Goal: Task Accomplishment & Management: Manage account settings

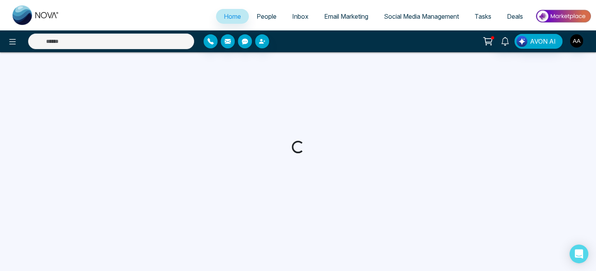
select select "*"
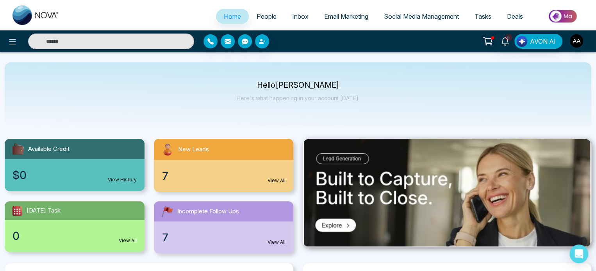
click at [230, 189] on div "7 View All" at bounding box center [224, 176] width 140 height 32
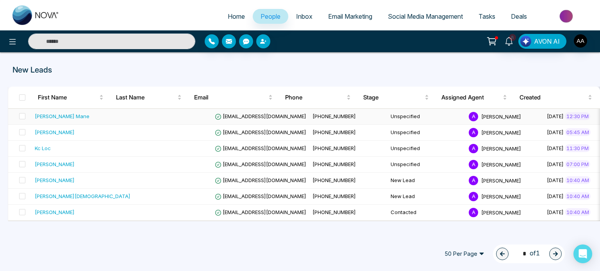
click at [55, 117] on div "[PERSON_NAME] Mane" at bounding box center [62, 116] width 55 height 8
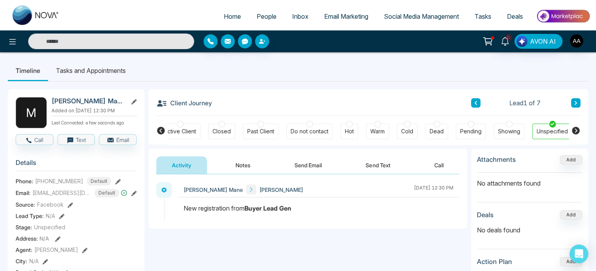
scroll to position [0, 174]
click at [160, 130] on icon at bounding box center [161, 131] width 8 height 8
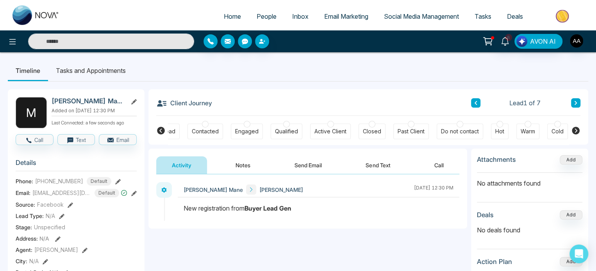
scroll to position [0, 0]
click at [189, 139] on div "New Lead" at bounding box center [185, 132] width 35 height 16
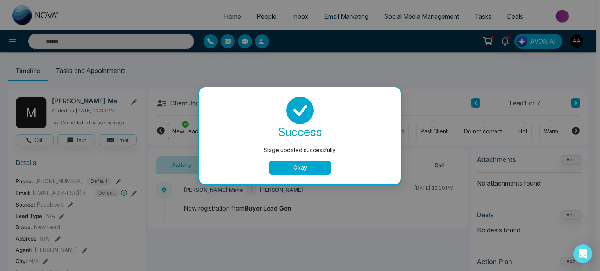
click at [298, 166] on button "Okay" at bounding box center [300, 168] width 62 height 14
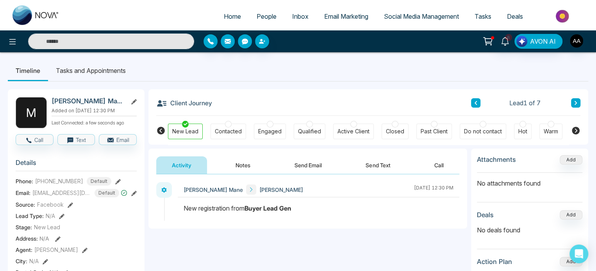
click at [239, 165] on button "Notes" at bounding box center [243, 166] width 46 height 18
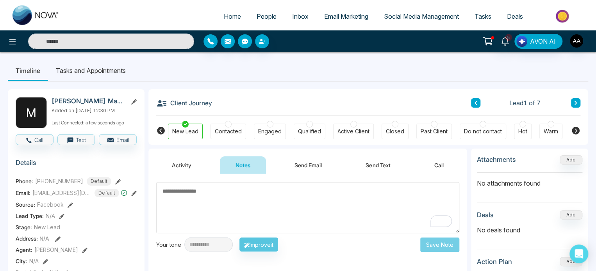
click at [208, 205] on textarea "To enrich screen reader interactions, please activate Accessibility in Grammarl…" at bounding box center [307, 207] width 303 height 51
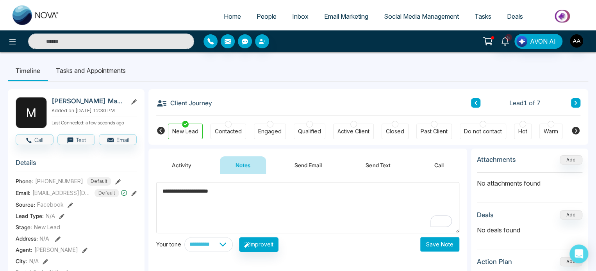
type textarea "**********"
click at [436, 246] on button "Save Note" at bounding box center [439, 244] width 39 height 14
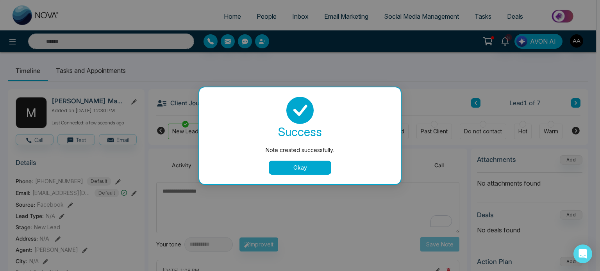
click at [285, 172] on button "Okay" at bounding box center [300, 168] width 62 height 14
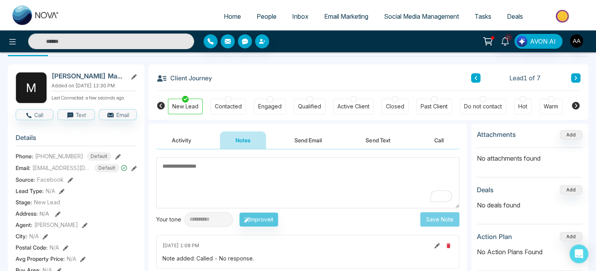
scroll to position [39, 0]
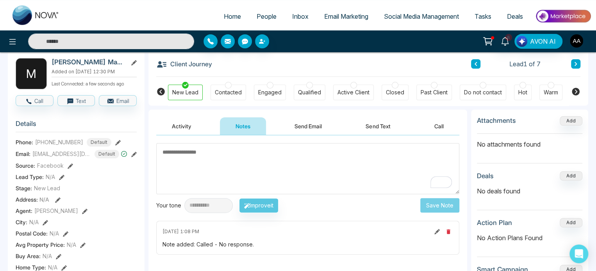
click at [202, 167] on textarea "To enrich screen reader interactions, please activate Accessibility in Grammarl…" at bounding box center [307, 168] width 303 height 51
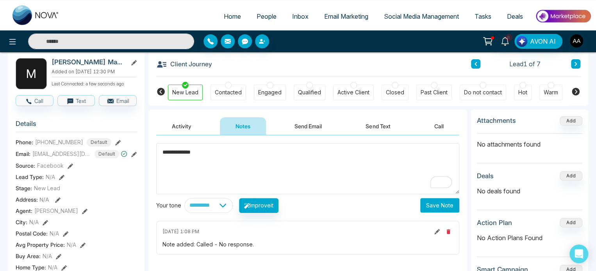
click at [227, 153] on textarea "**********" at bounding box center [307, 168] width 303 height 51
type textarea "**********"
click at [436, 203] on button "Save Note" at bounding box center [439, 205] width 39 height 14
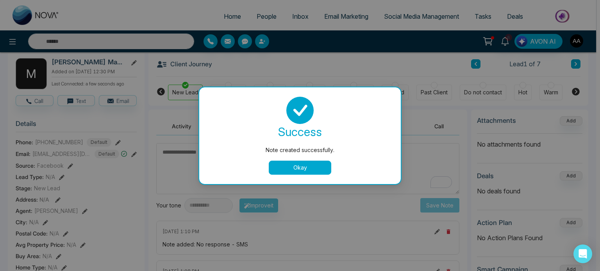
click at [311, 170] on button "Okay" at bounding box center [300, 168] width 62 height 14
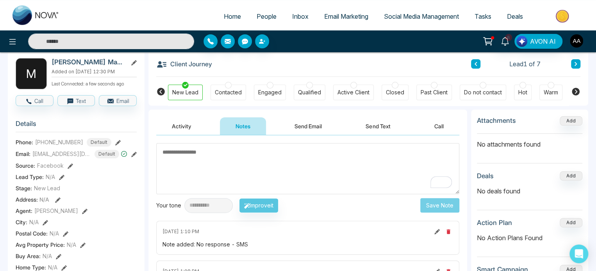
click at [224, 20] on span "Home" at bounding box center [232, 16] width 17 height 8
select select "*"
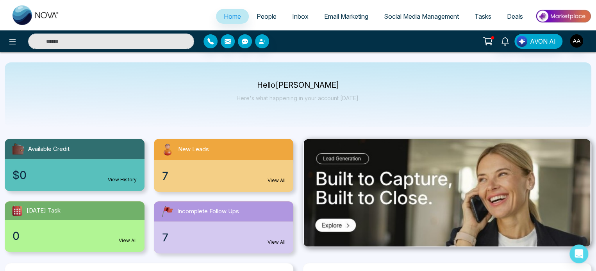
click at [202, 169] on div "7 View All" at bounding box center [224, 176] width 140 height 32
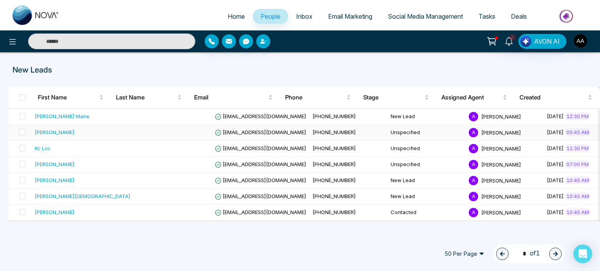
click at [223, 141] on td "[EMAIL_ADDRESS][DOMAIN_NAME]" at bounding box center [261, 133] width 98 height 16
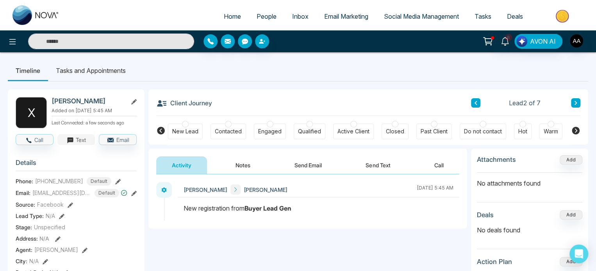
click at [78, 145] on button "Text" at bounding box center [76, 139] width 38 height 11
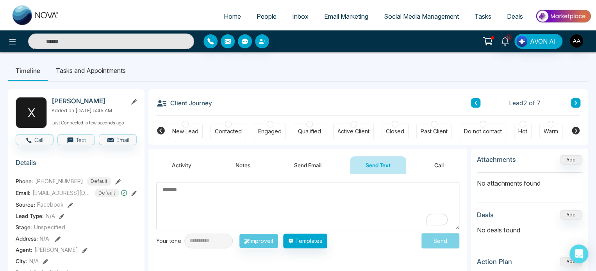
click at [222, 203] on textarea "To enrich screen reader interactions, please activate Accessibility in Grammarl…" at bounding box center [307, 206] width 303 height 48
click at [327, 241] on button "Templates" at bounding box center [305, 241] width 44 height 15
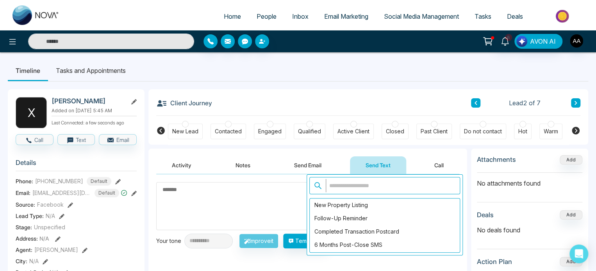
click at [213, 202] on textarea "To enrich screen reader interactions, please activate Accessibility in Grammarl…" at bounding box center [307, 206] width 303 height 48
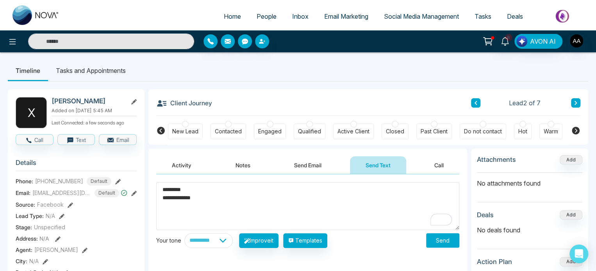
type textarea "**********"
click at [250, 169] on button "Notes" at bounding box center [243, 166] width 46 height 18
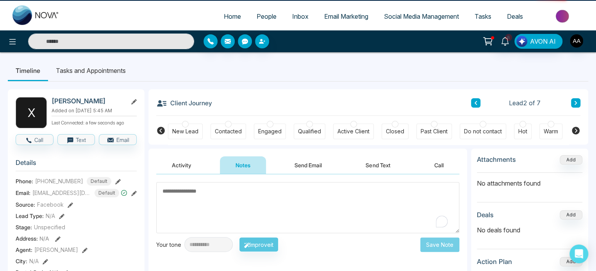
click at [212, 193] on textarea "To enrich screen reader interactions, please activate Accessibility in Grammarl…" at bounding box center [307, 207] width 303 height 51
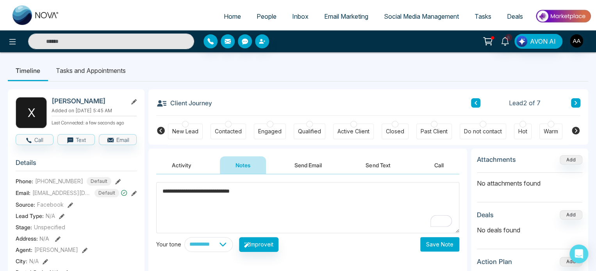
type textarea "**********"
click at [445, 245] on button "Save Note" at bounding box center [439, 244] width 39 height 14
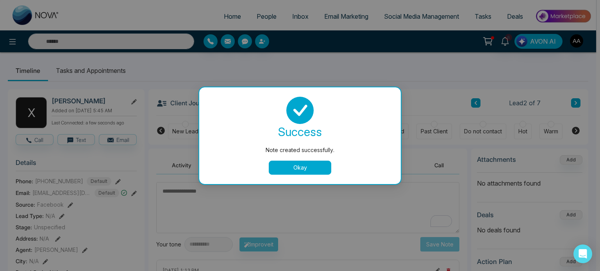
click at [183, 131] on div "Note created successfully. success Note created successfully. Okay" at bounding box center [300, 135] width 600 height 271
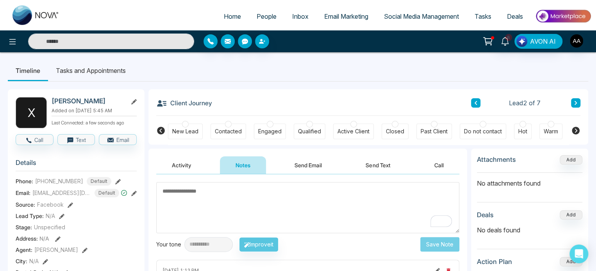
click at [187, 135] on div "New Lead" at bounding box center [185, 132] width 26 height 8
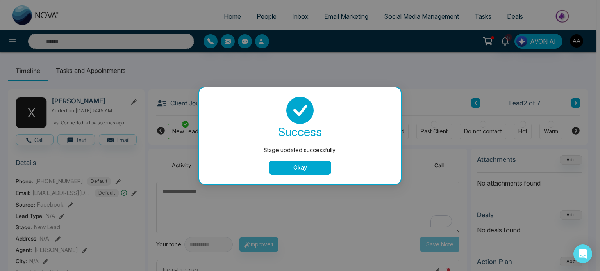
click at [280, 178] on div "success Stage updated successfully. Okay" at bounding box center [299, 135] width 201 height 97
click at [284, 170] on button "Okay" at bounding box center [300, 168] width 62 height 14
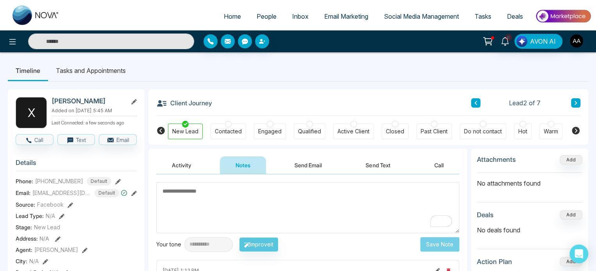
click at [257, 20] on span "People" at bounding box center [266, 16] width 20 height 8
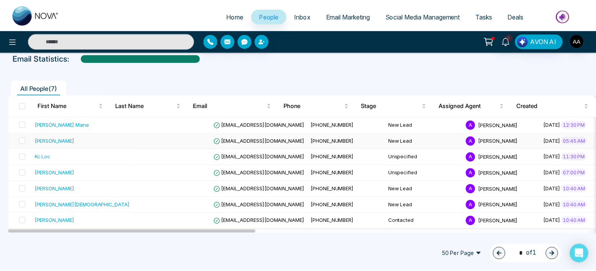
scroll to position [46, 0]
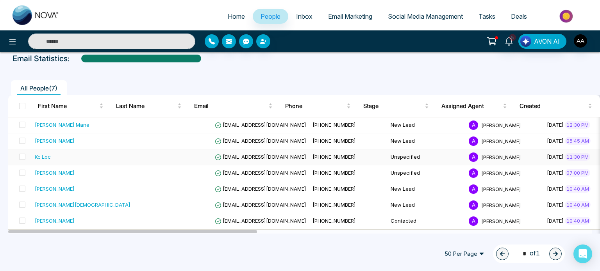
click at [72, 160] on div "Kc Loc" at bounding box center [83, 157] width 96 height 8
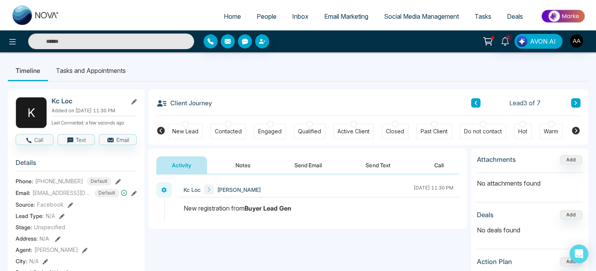
click at [184, 135] on div "New Lead" at bounding box center [185, 132] width 26 height 8
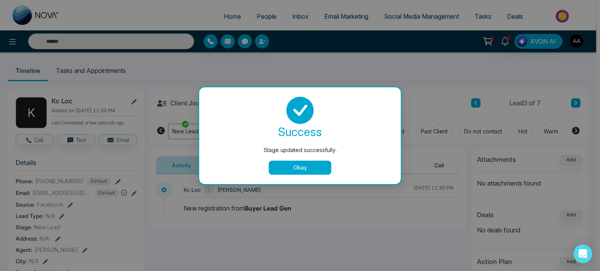
click at [298, 168] on button "Okay" at bounding box center [300, 168] width 62 height 14
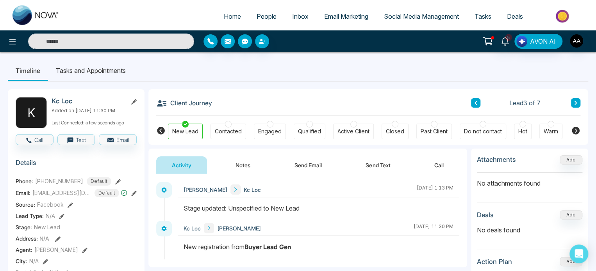
click at [246, 173] on button "Notes" at bounding box center [243, 166] width 46 height 18
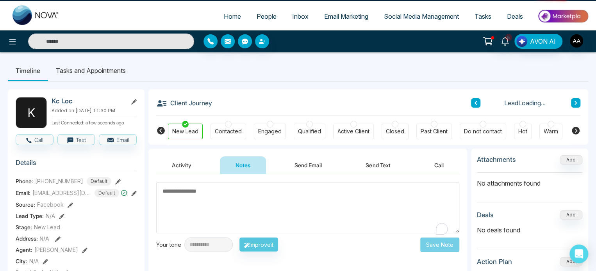
click at [236, 202] on textarea "To enrich screen reader interactions, please activate Accessibility in Grammarl…" at bounding box center [307, 207] width 303 height 51
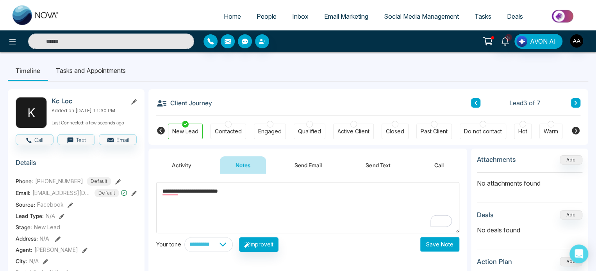
type textarea "**********"
click at [436, 245] on button "Save Note" at bounding box center [439, 244] width 39 height 14
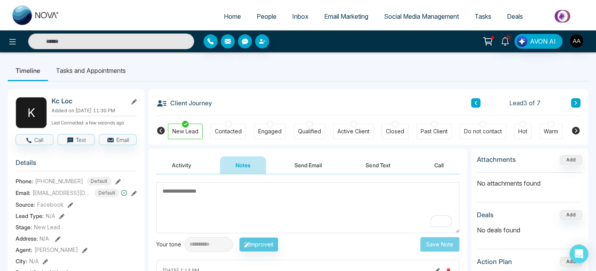
click at [256, 18] on span "People" at bounding box center [266, 16] width 20 height 8
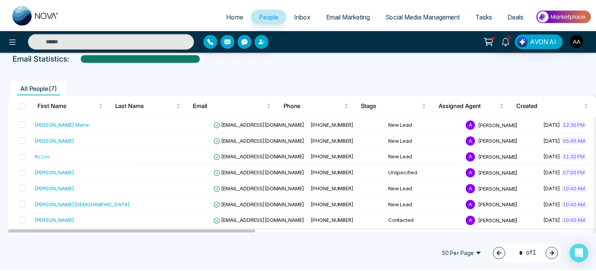
scroll to position [46, 0]
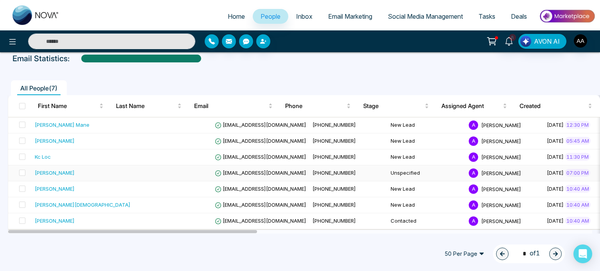
click at [215, 176] on span "[EMAIL_ADDRESS][DOMAIN_NAME]" at bounding box center [260, 173] width 91 height 6
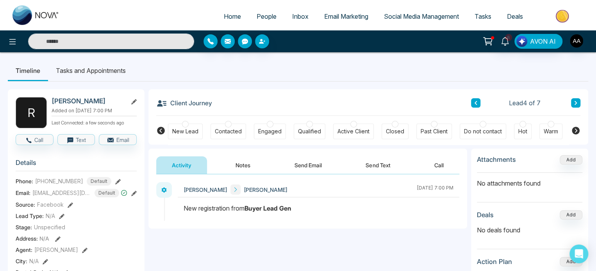
click at [247, 167] on button "Notes" at bounding box center [243, 166] width 46 height 18
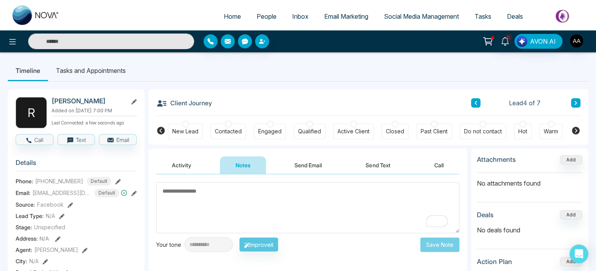
click at [226, 199] on textarea "To enrich screen reader interactions, please activate Accessibility in Grammarl…" at bounding box center [307, 207] width 303 height 51
click at [189, 132] on div "New Lead" at bounding box center [185, 132] width 26 height 8
click at [230, 203] on textarea "To enrich screen reader interactions, please activate Accessibility in Grammarl…" at bounding box center [307, 207] width 303 height 51
click at [217, 200] on textarea "To enrich screen reader interactions, please activate Accessibility in Grammarl…" at bounding box center [307, 207] width 303 height 51
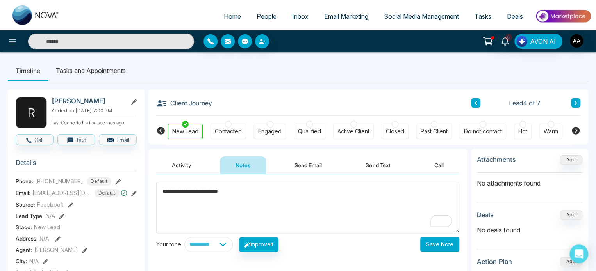
type textarea "**********"
click at [435, 242] on button "Save Note" at bounding box center [439, 244] width 39 height 14
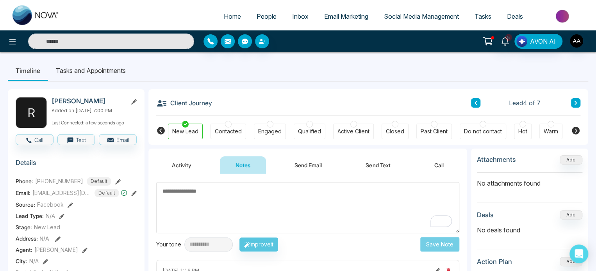
click at [260, 20] on span "People" at bounding box center [266, 16] width 20 height 8
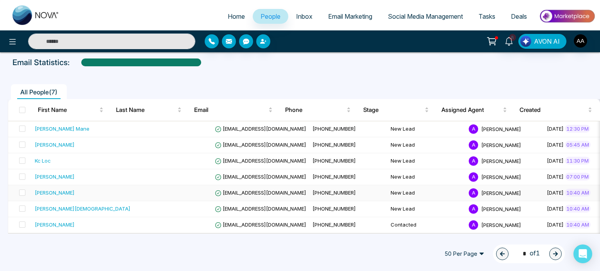
scroll to position [46, 0]
click at [56, 210] on div "[PERSON_NAME][DEMOGRAPHIC_DATA]" at bounding box center [83, 209] width 96 height 8
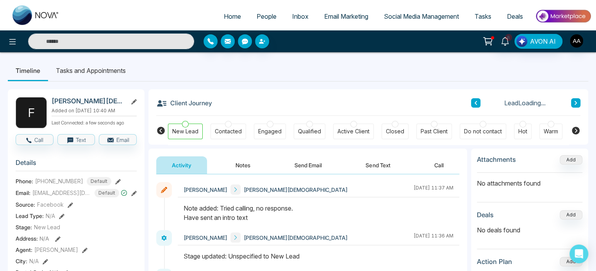
click at [239, 162] on button "Notes" at bounding box center [243, 166] width 46 height 18
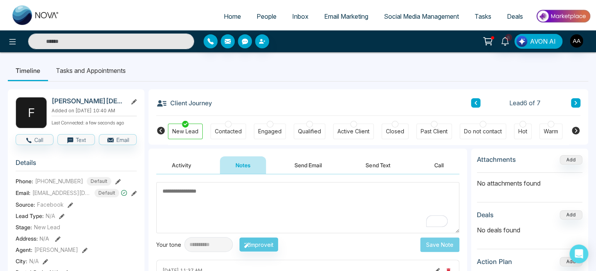
click at [231, 193] on textarea "To enrich screen reader interactions, please activate Accessibility in Grammarl…" at bounding box center [307, 207] width 303 height 51
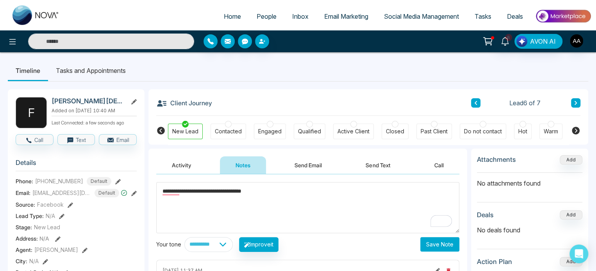
type textarea "**********"
click at [438, 247] on button "Save Note" at bounding box center [439, 244] width 39 height 14
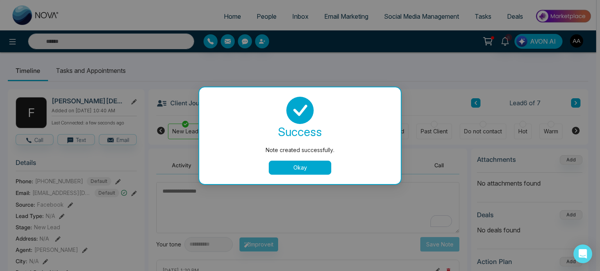
click at [295, 172] on button "Okay" at bounding box center [300, 168] width 62 height 14
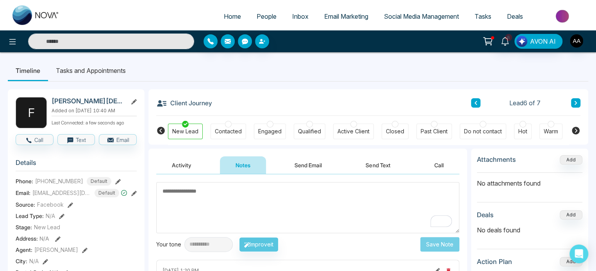
click at [263, 19] on span "People" at bounding box center [266, 16] width 20 height 8
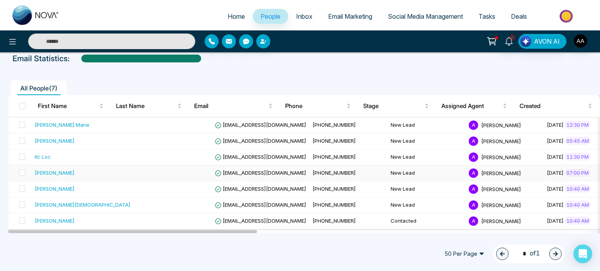
scroll to position [46, 0]
click at [49, 191] on div "[PERSON_NAME]" at bounding box center [83, 189] width 96 height 8
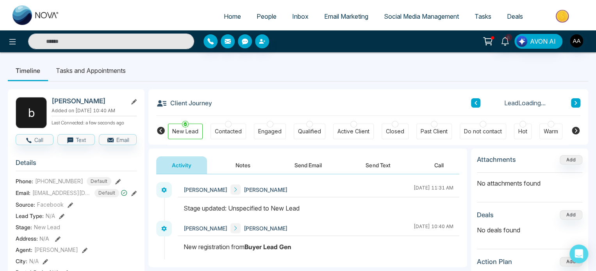
click at [251, 171] on button "Notes" at bounding box center [243, 166] width 46 height 18
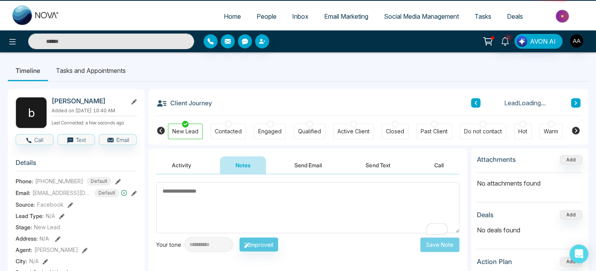
click at [237, 191] on textarea "To enrich screen reader interactions, please activate Accessibility in Grammarl…" at bounding box center [307, 207] width 303 height 51
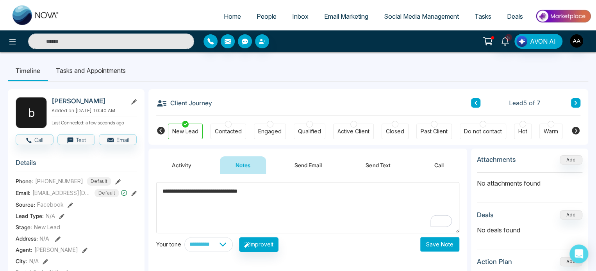
type textarea "**********"
click at [433, 250] on button "Save Note" at bounding box center [439, 244] width 39 height 14
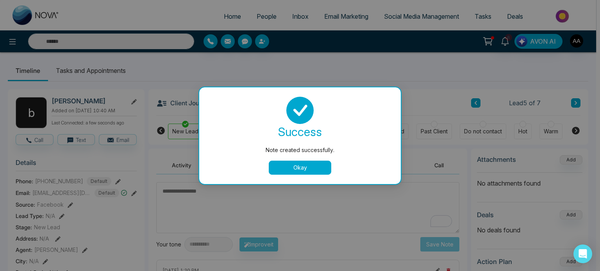
click at [316, 168] on button "Okay" at bounding box center [300, 168] width 62 height 14
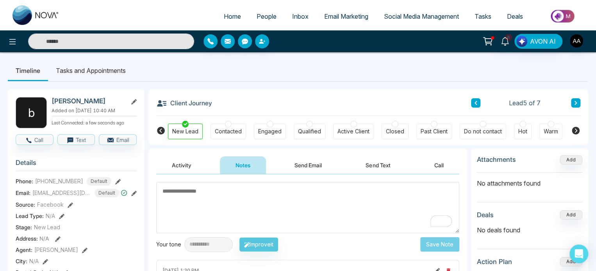
click at [258, 18] on span "People" at bounding box center [266, 16] width 20 height 8
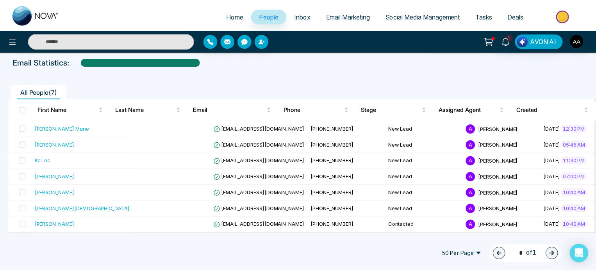
scroll to position [46, 0]
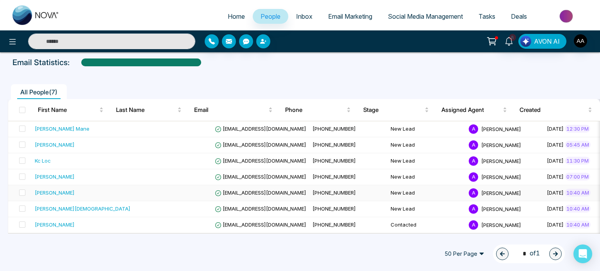
click at [134, 190] on td at bounding box center [173, 193] width 78 height 16
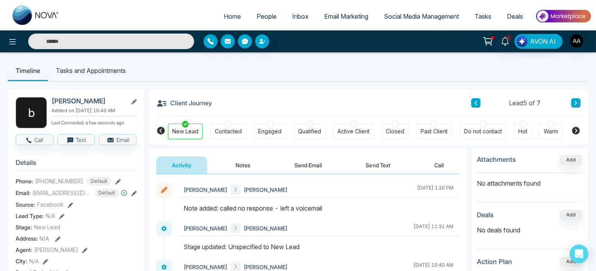
click at [261, 20] on span "People" at bounding box center [266, 16] width 20 height 8
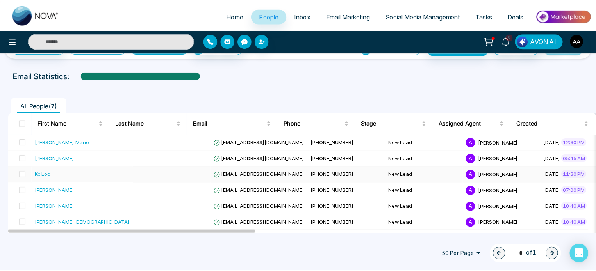
scroll to position [46, 0]
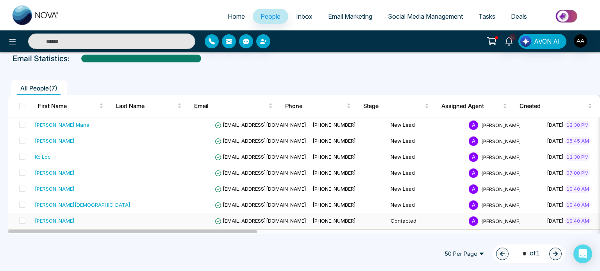
click at [96, 225] on div "[PERSON_NAME]" at bounding box center [83, 221] width 96 height 8
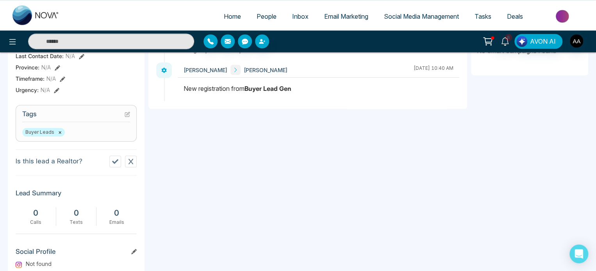
scroll to position [351, 0]
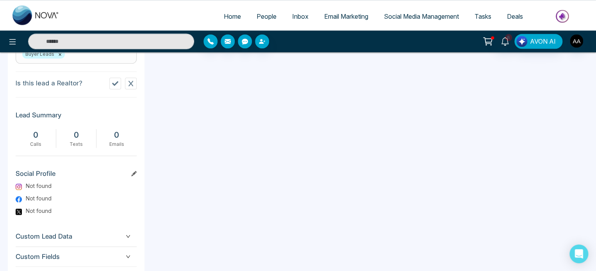
click at [33, 141] on div "0" at bounding box center [36, 135] width 32 height 12
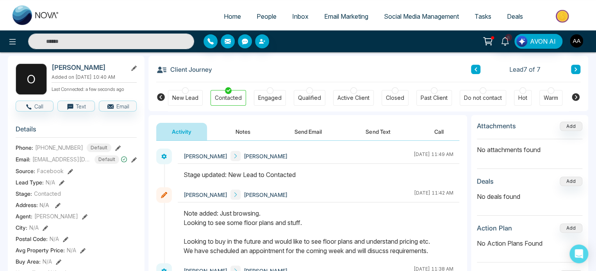
scroll to position [0, 0]
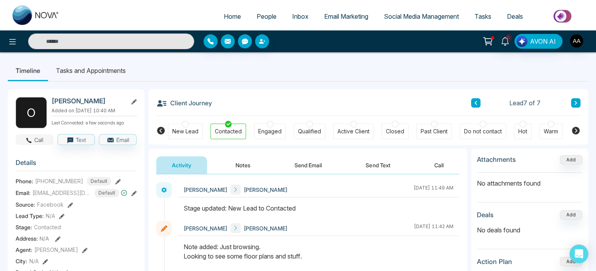
click at [45, 145] on button "Call" at bounding box center [35, 139] width 38 height 11
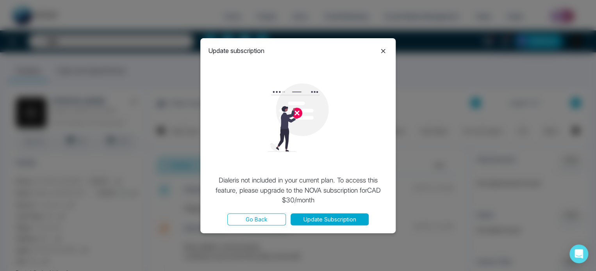
click at [381, 50] on icon at bounding box center [382, 50] width 9 height 9
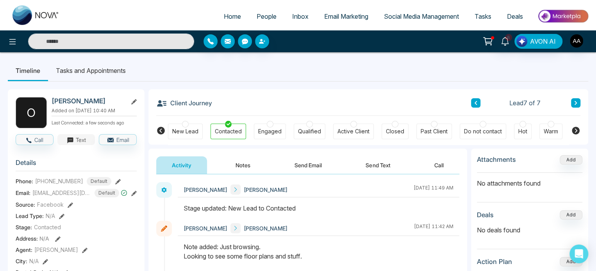
click at [86, 145] on button "Text" at bounding box center [76, 139] width 38 height 11
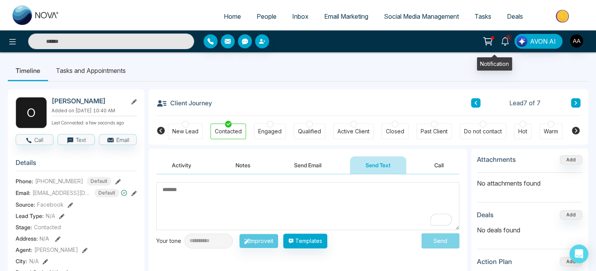
click at [500, 46] on icon at bounding box center [504, 41] width 9 height 9
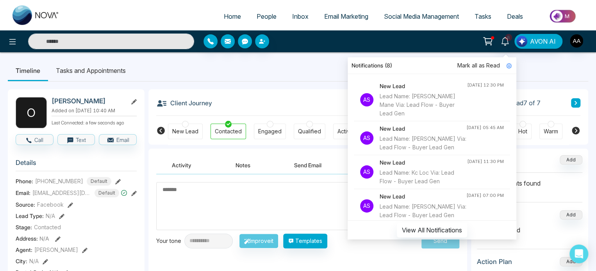
click at [472, 68] on span "Mark all as Read" at bounding box center [478, 65] width 43 height 9
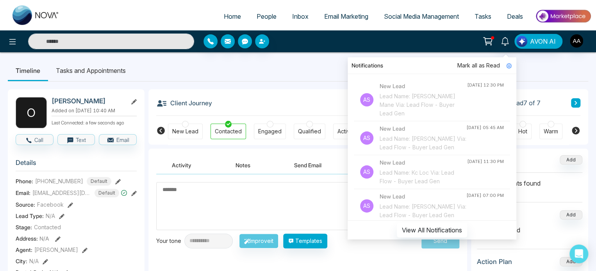
click at [482, 42] on icon at bounding box center [487, 41] width 11 height 11
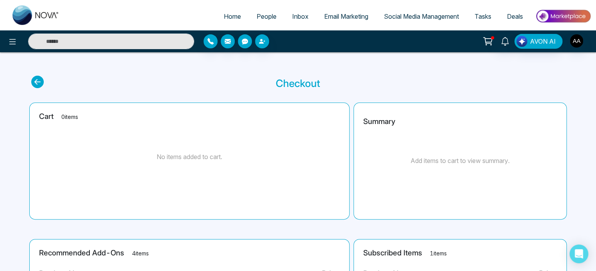
click at [485, 40] on icon at bounding box center [488, 41] width 7 height 4
click at [485, 42] on icon at bounding box center [488, 41] width 7 height 4
click at [256, 20] on span "People" at bounding box center [266, 16] width 20 height 8
